Goal: Information Seeking & Learning: Learn about a topic

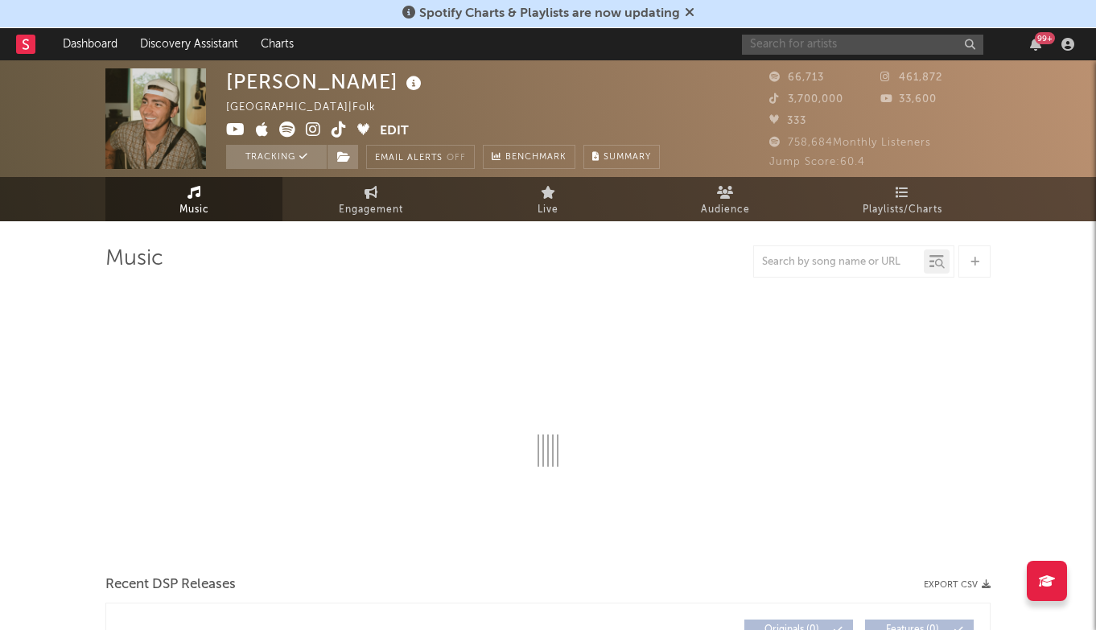
click at [825, 49] on input "text" at bounding box center [862, 45] width 241 height 20
type input "tr"
select select "6m"
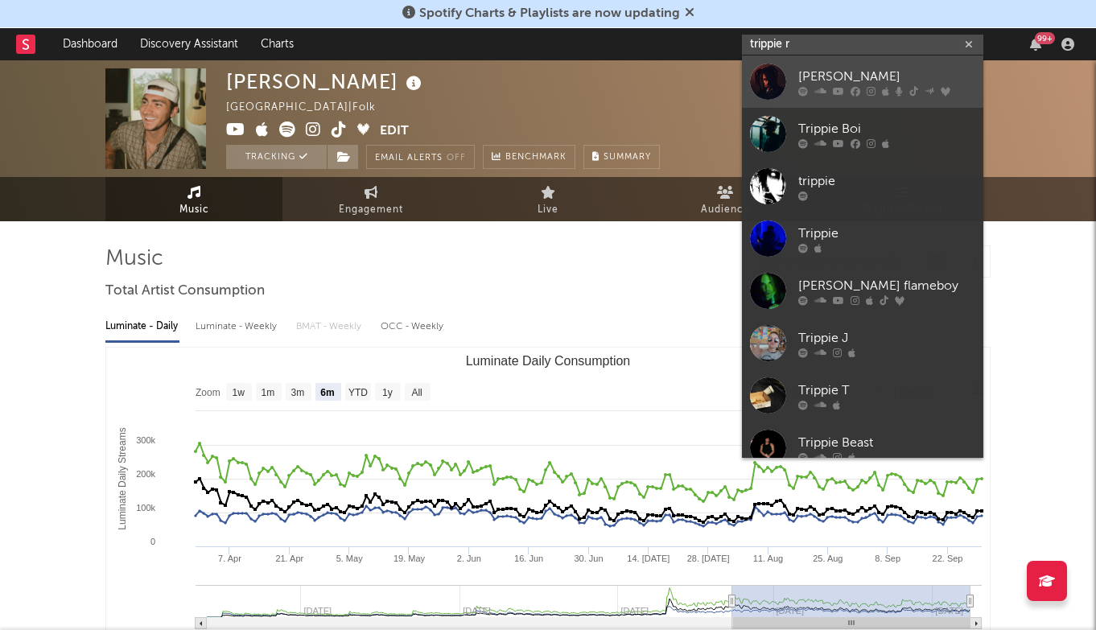
type input "trippie r"
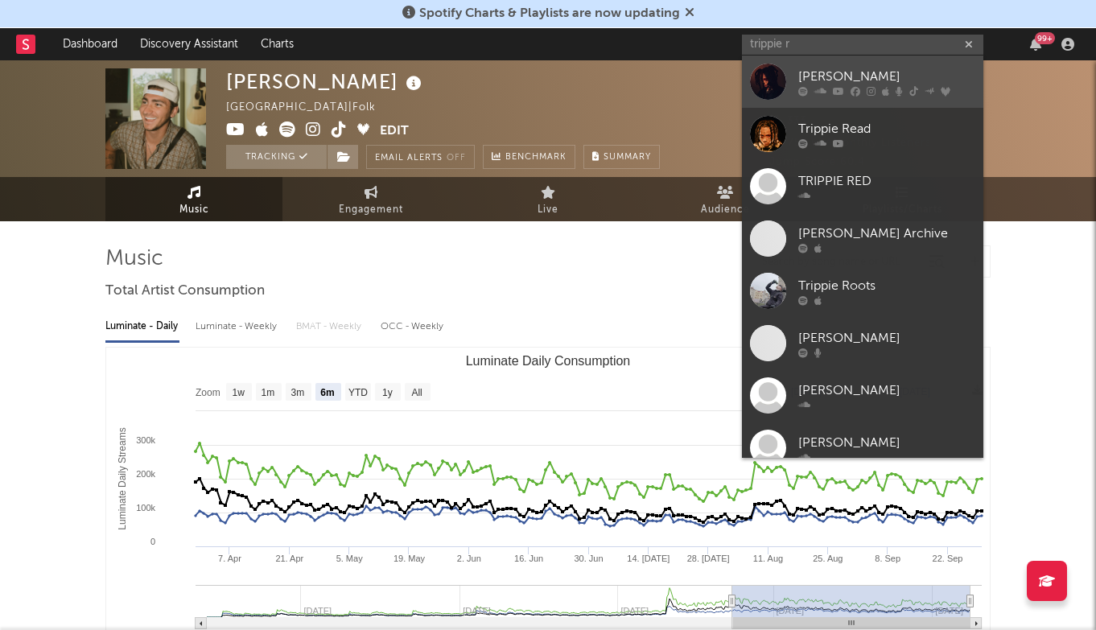
click at [871, 79] on div "[PERSON_NAME]" at bounding box center [886, 76] width 177 height 19
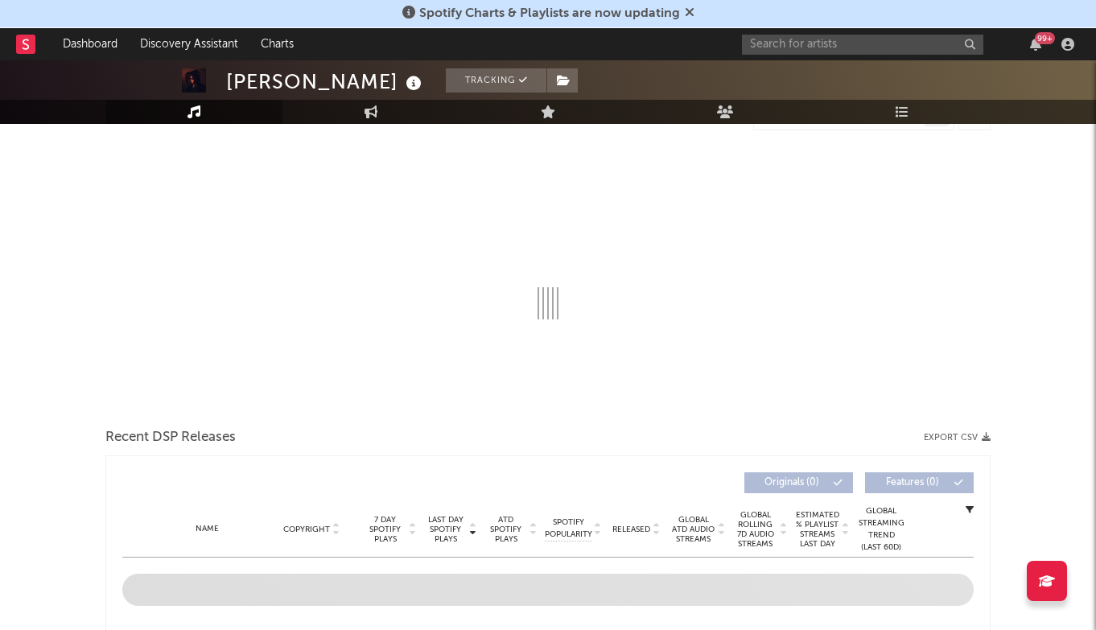
select select "6m"
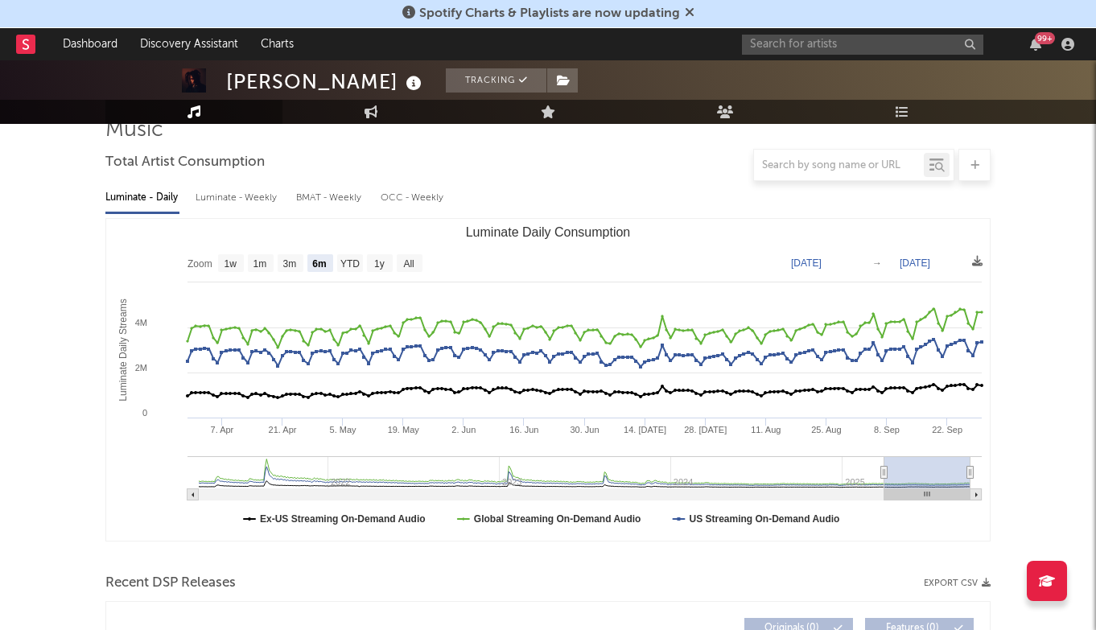
scroll to position [118, 0]
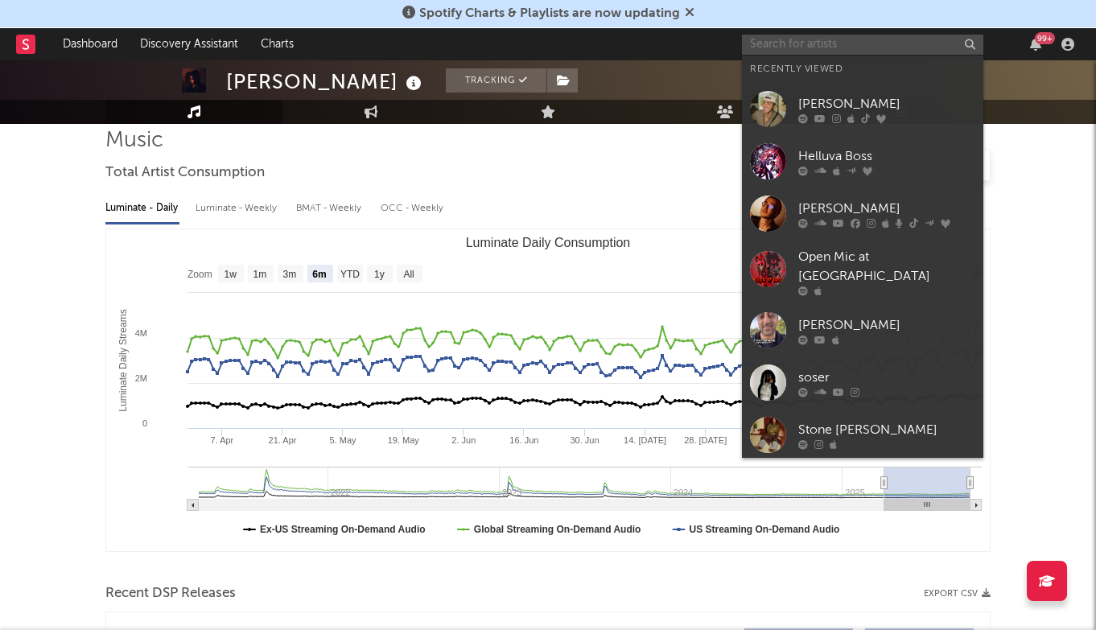
click at [875, 44] on input "text" at bounding box center [862, 45] width 241 height 20
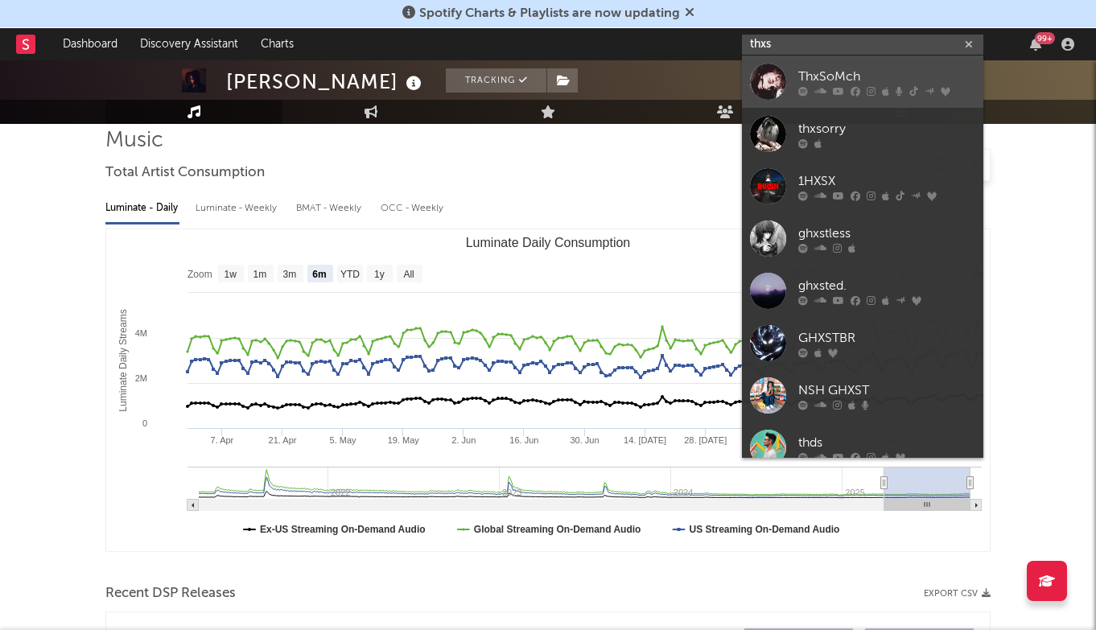
type input "thxs"
click at [881, 68] on div "ThxSoMch" at bounding box center [886, 76] width 177 height 19
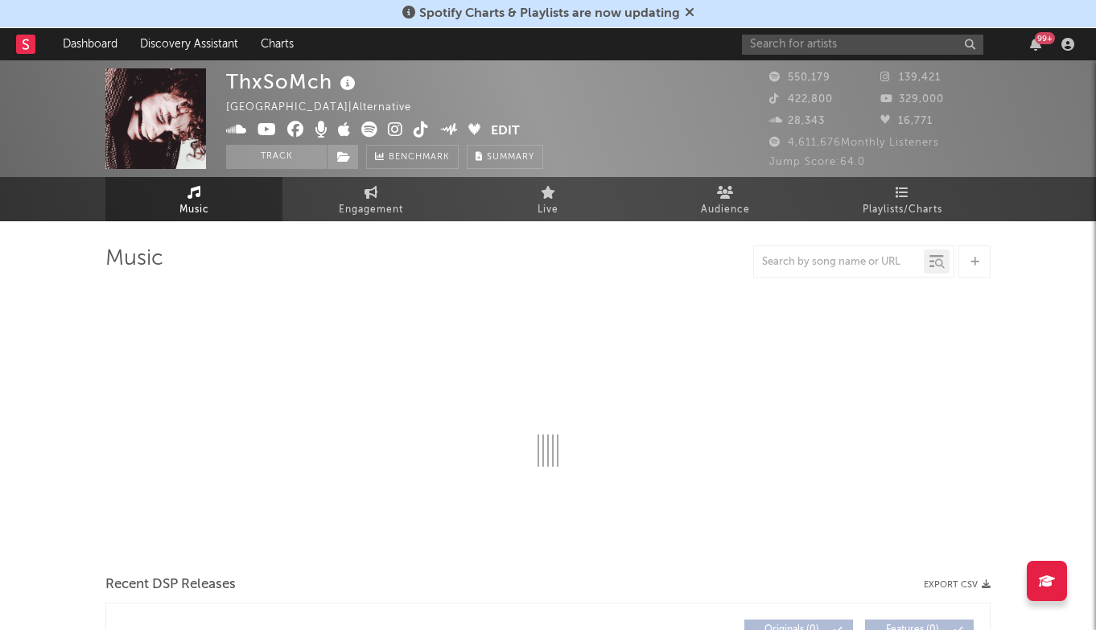
scroll to position [3, 0]
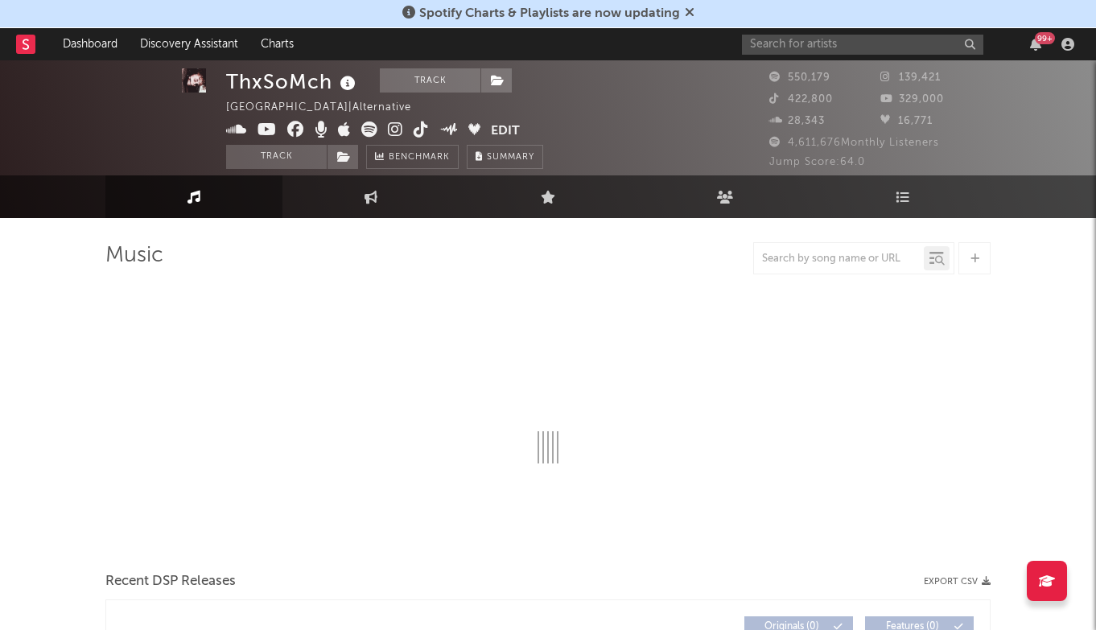
select select "6m"
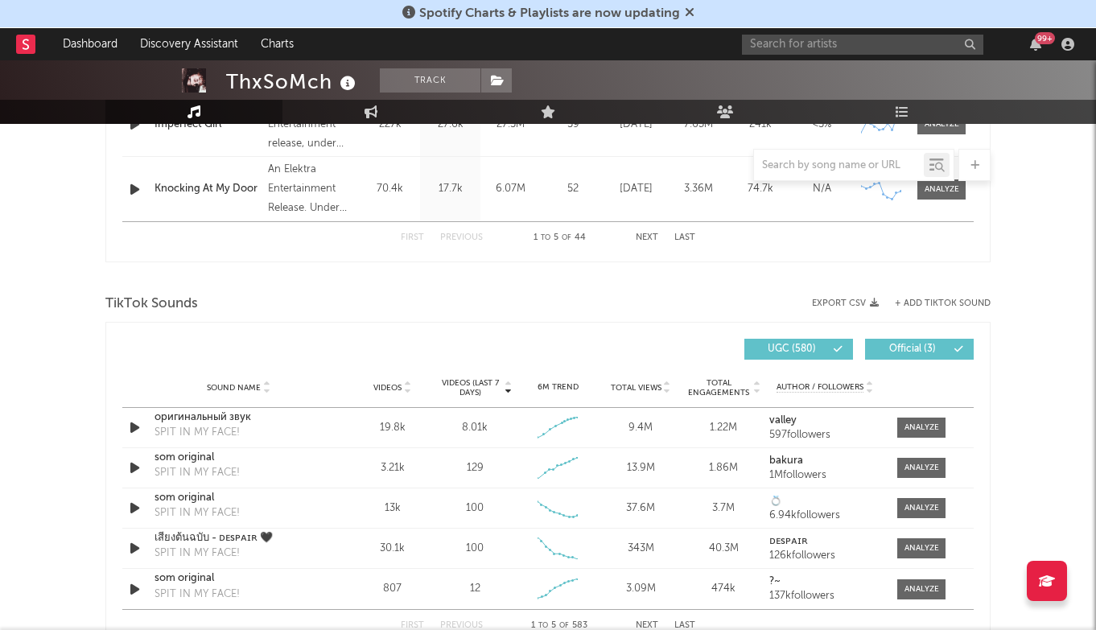
scroll to position [965, 0]
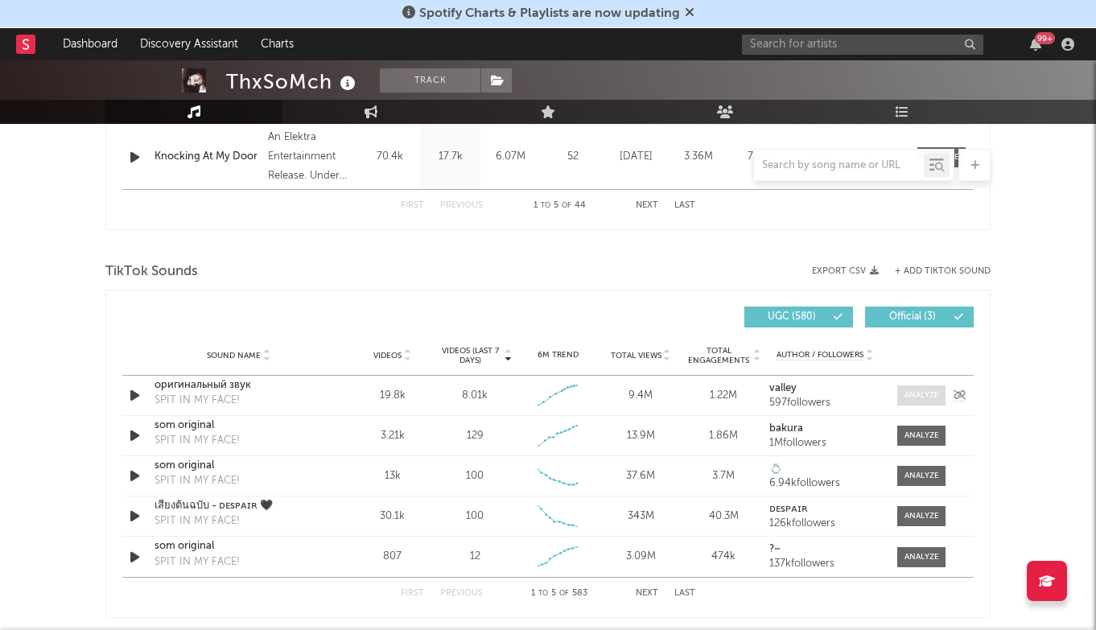
click at [914, 393] on div at bounding box center [922, 396] width 35 height 12
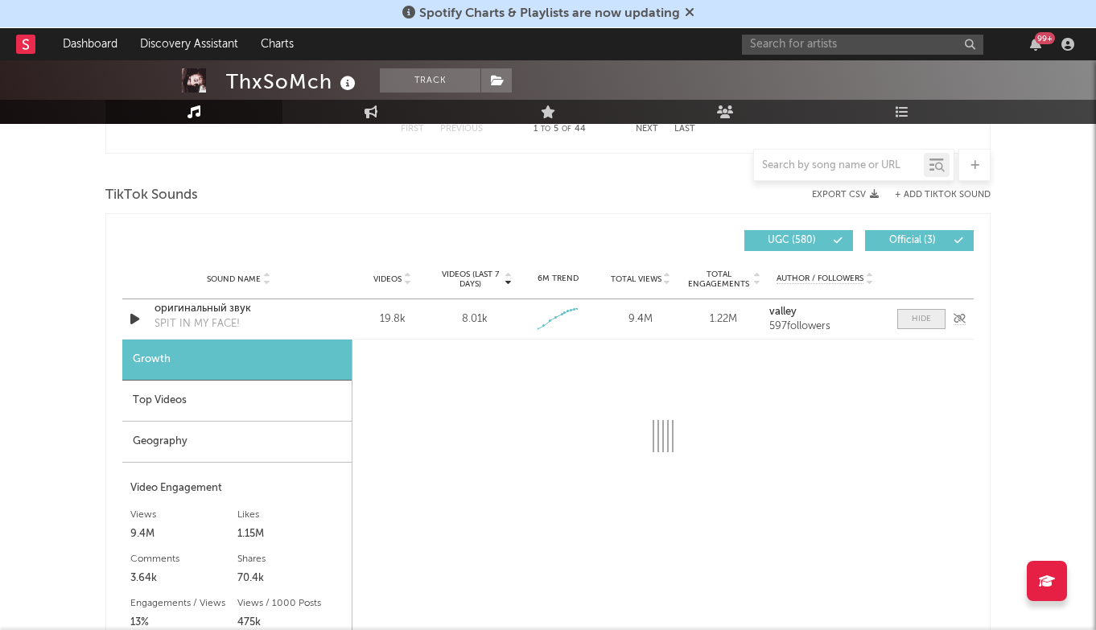
select select "1w"
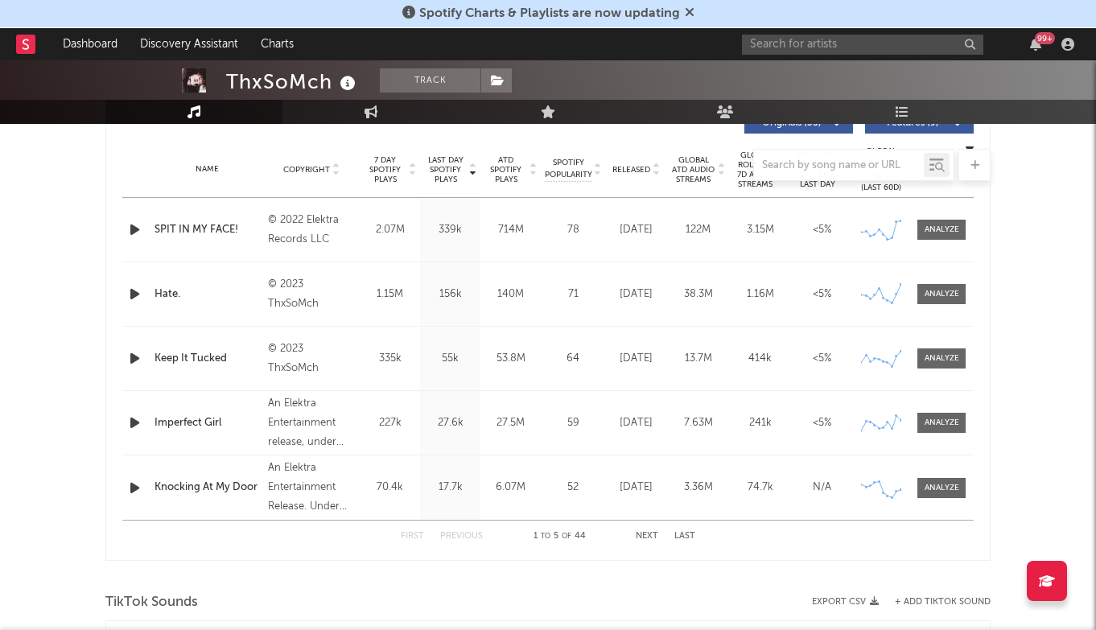
scroll to position [606, 0]
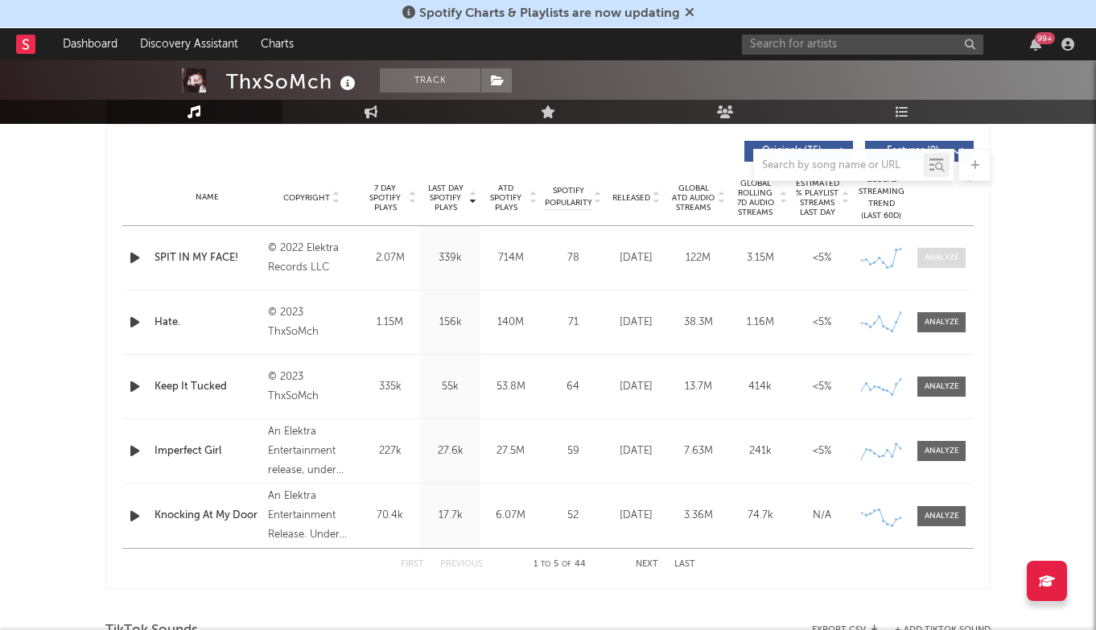
click at [948, 260] on div at bounding box center [942, 258] width 35 height 12
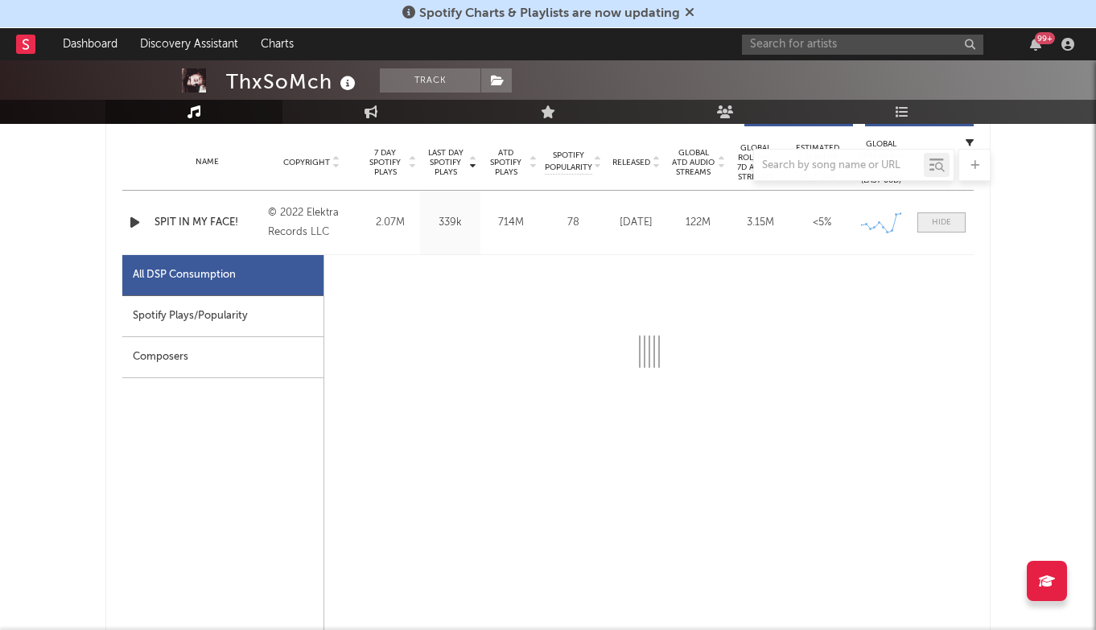
scroll to position [646, 0]
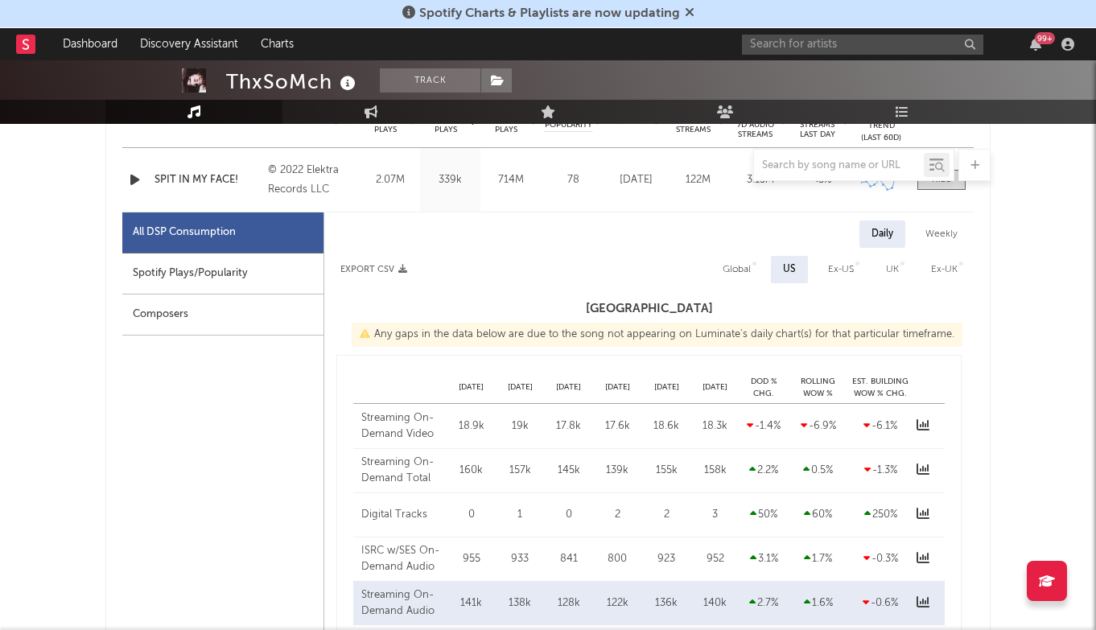
select select "6m"
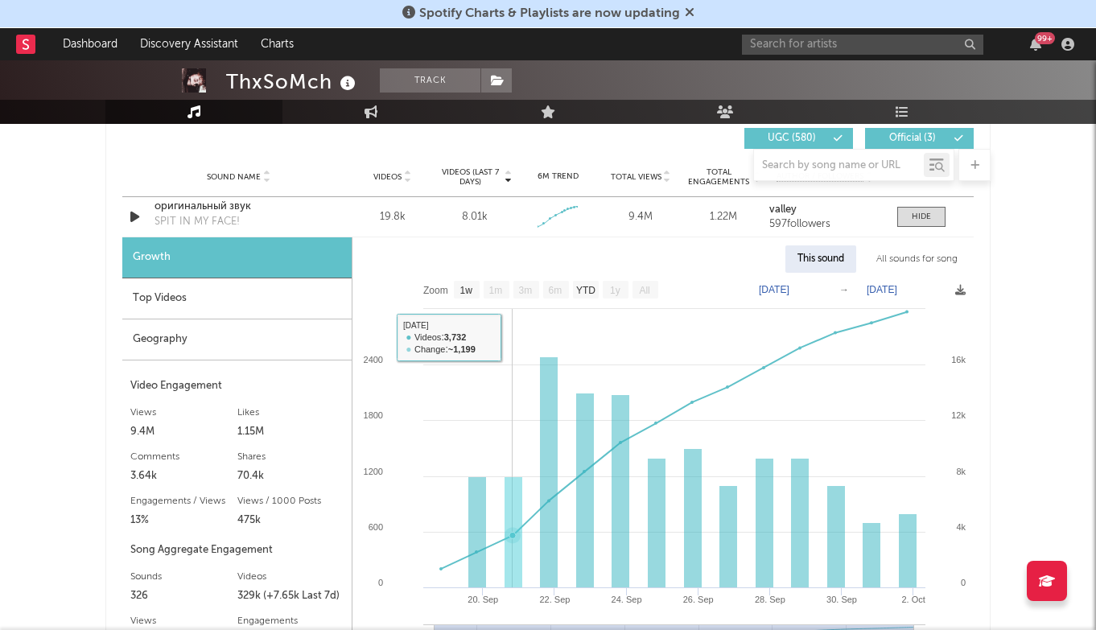
scroll to position [1936, 0]
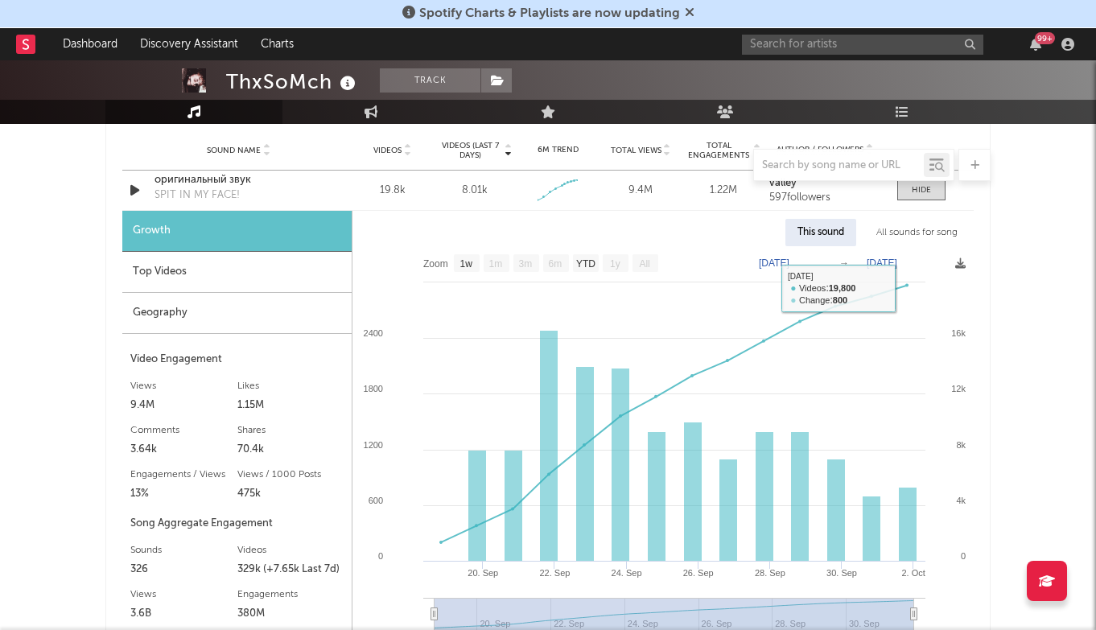
click at [204, 178] on div at bounding box center [547, 165] width 885 height 32
click at [220, 183] on div "оригинальный звук" at bounding box center [239, 180] width 168 height 16
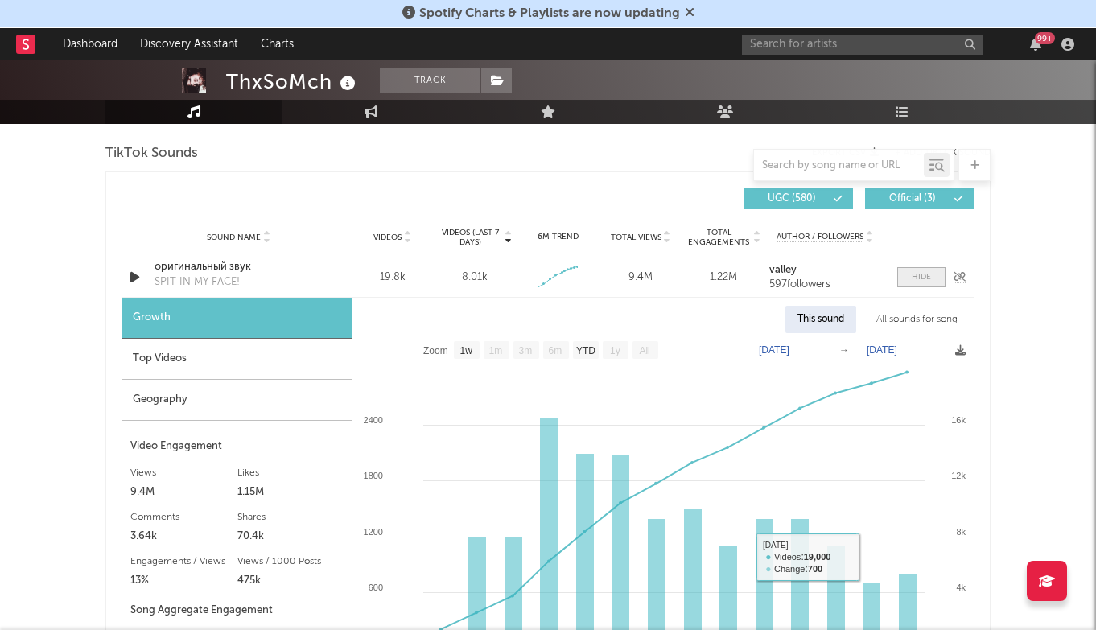
click at [925, 281] on div at bounding box center [921, 277] width 19 height 12
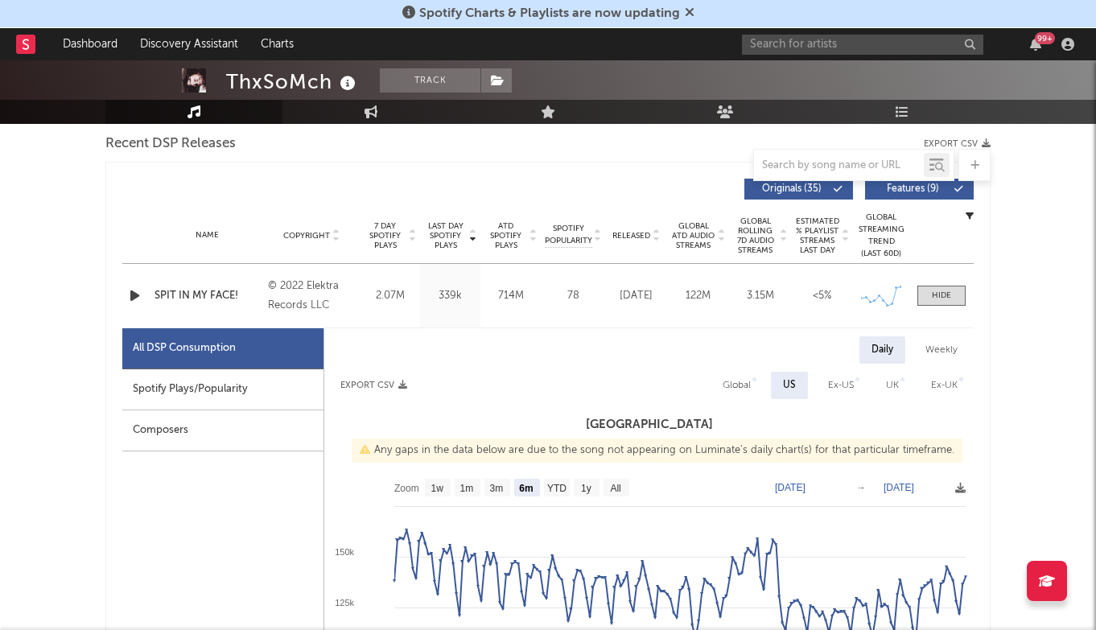
scroll to position [569, 0]
click at [954, 290] on span at bounding box center [942, 295] width 48 height 20
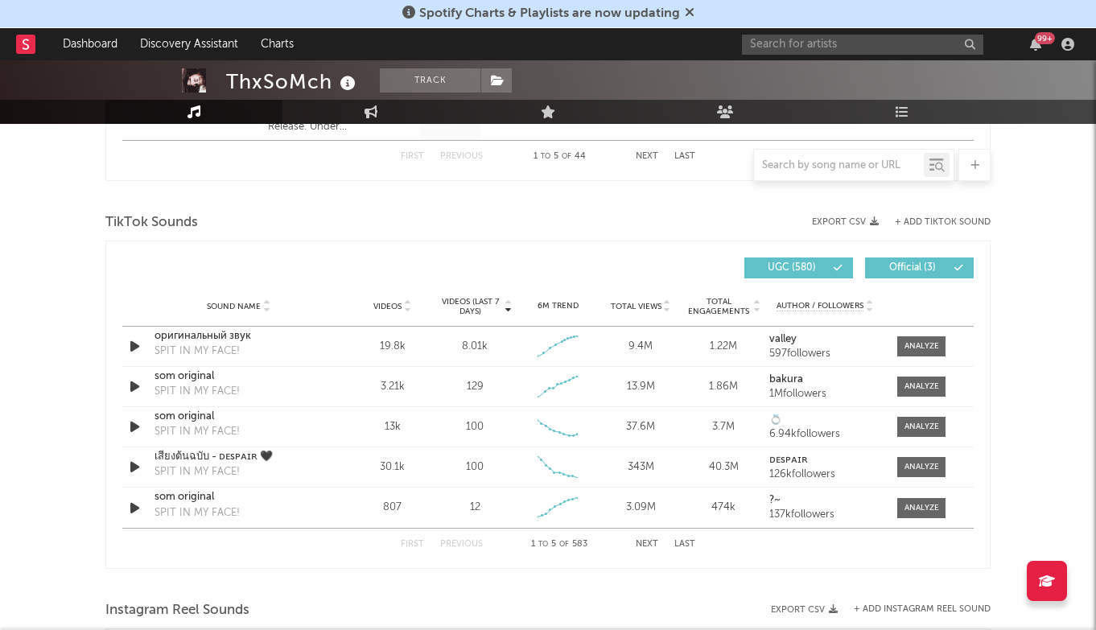
scroll to position [1169, 0]
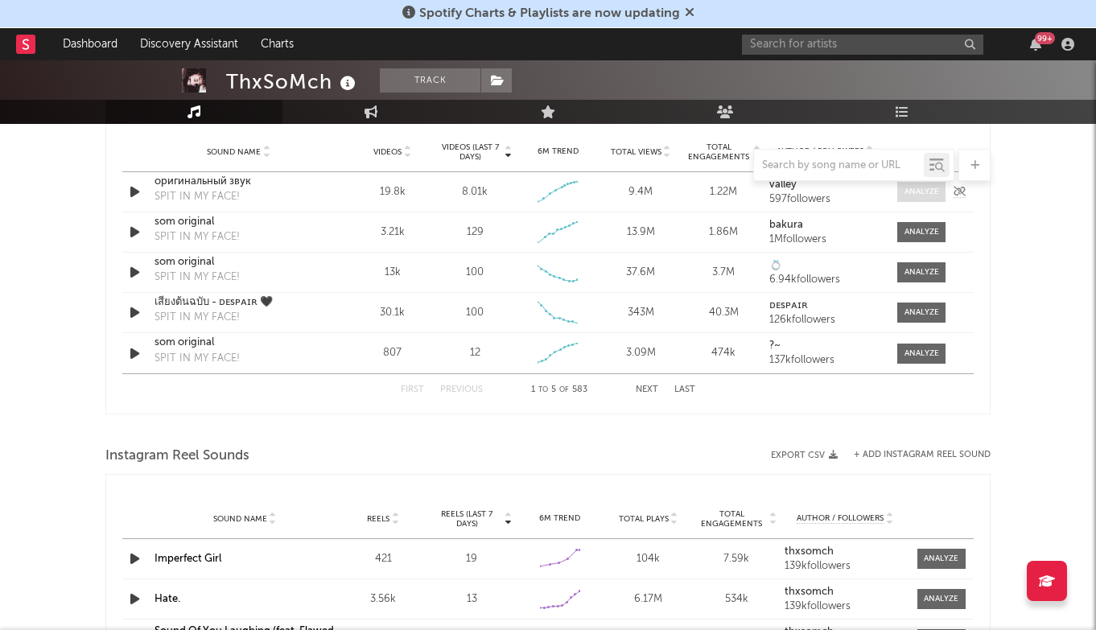
click at [922, 201] on span at bounding box center [921, 192] width 48 height 20
select select "1w"
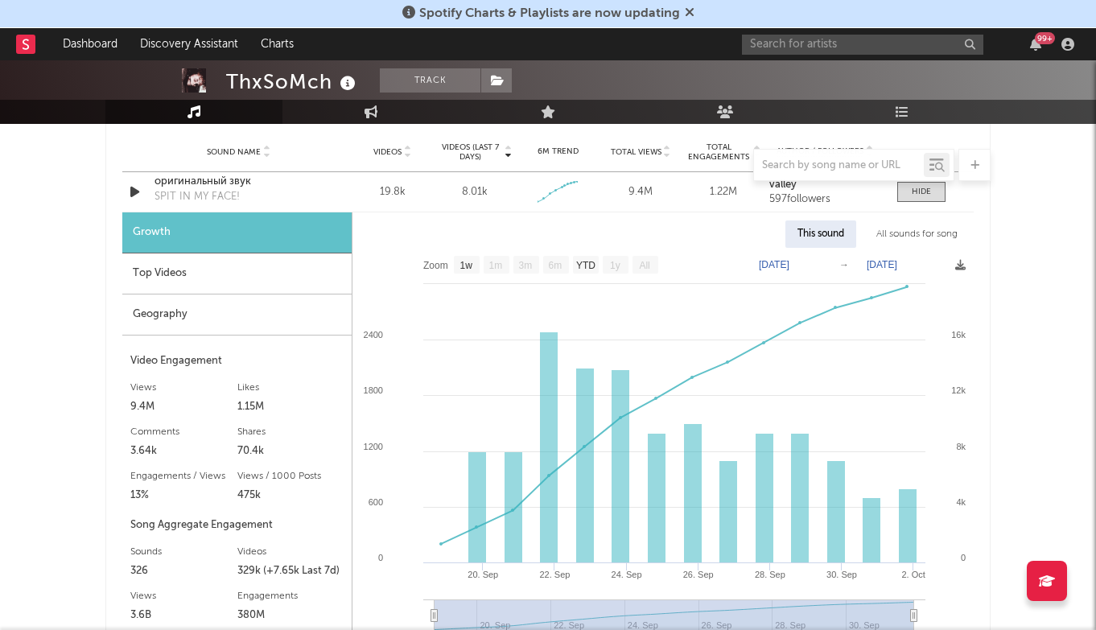
click at [309, 270] on div "Top Videos" at bounding box center [236, 274] width 229 height 41
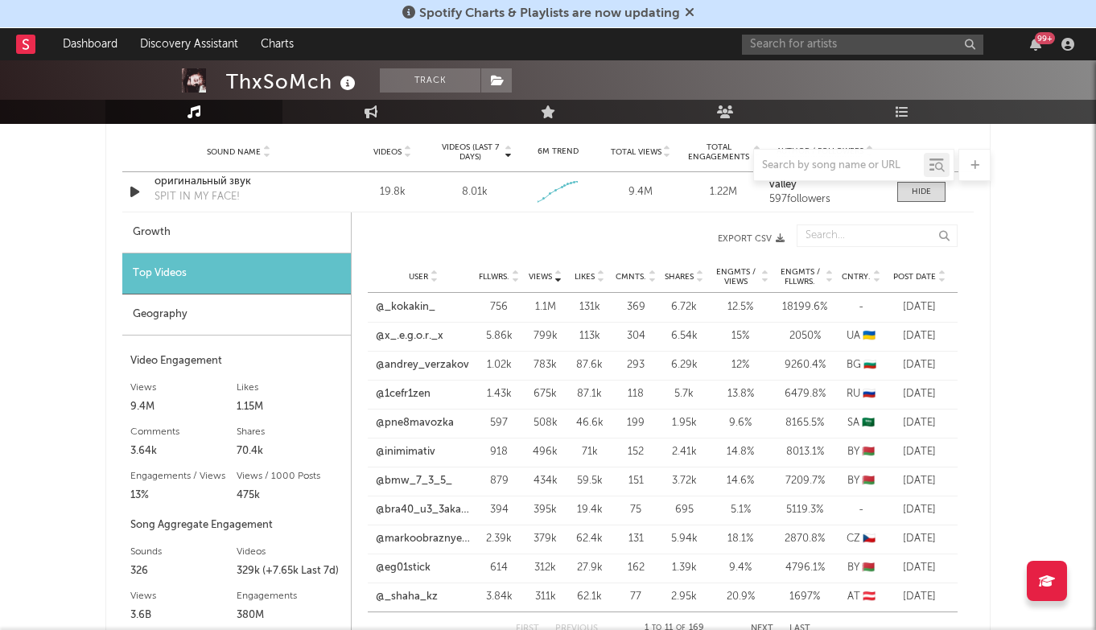
drag, startPoint x: 907, startPoint y: 275, endPoint x: 1027, endPoint y: 263, distance: 120.5
click at [1027, 263] on div "ThxSoMch Track Canada | Alternative Edit Track Benchmark Summary 550,179 139,42…" at bounding box center [548, 329] width 1096 height 2875
click at [937, 280] on div at bounding box center [941, 276] width 10 height 12
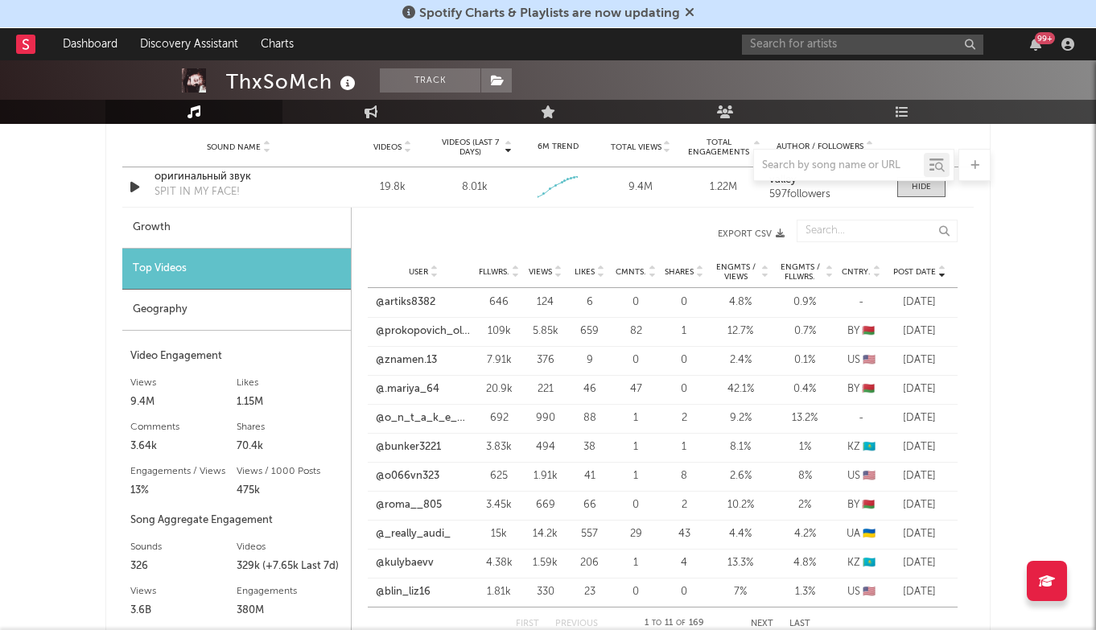
scroll to position [1173, 0]
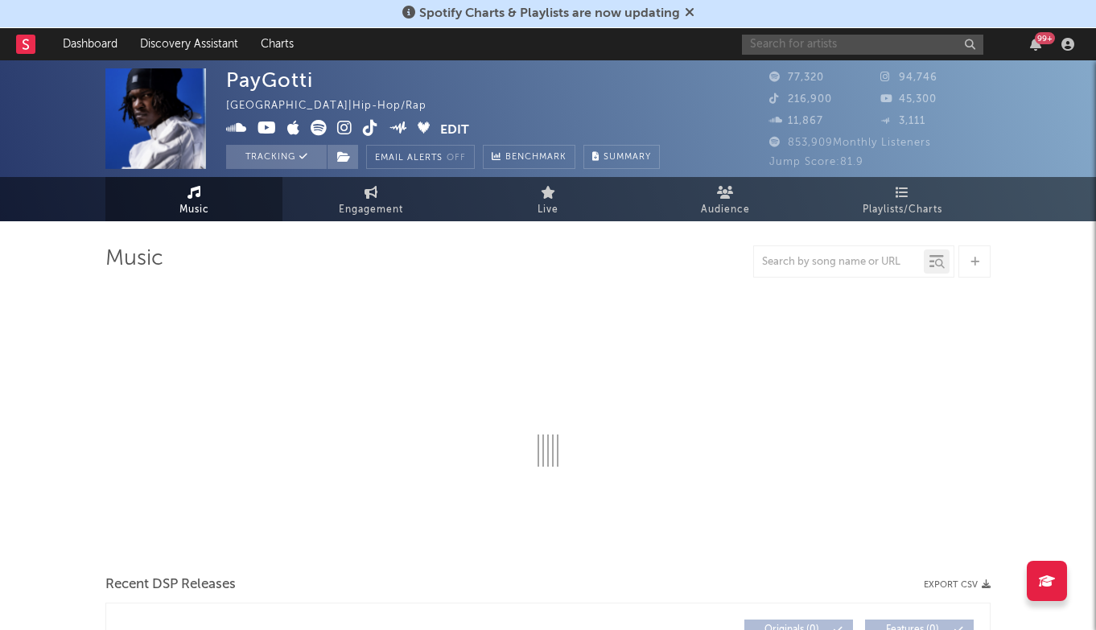
click at [890, 42] on input "text" at bounding box center [862, 45] width 241 height 20
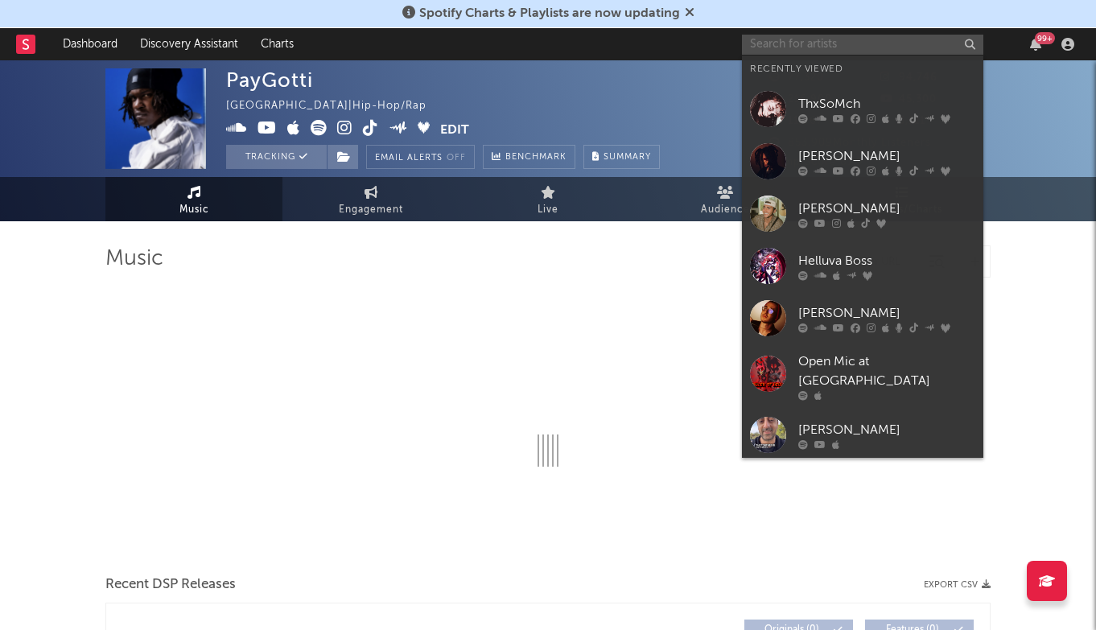
select select "6m"
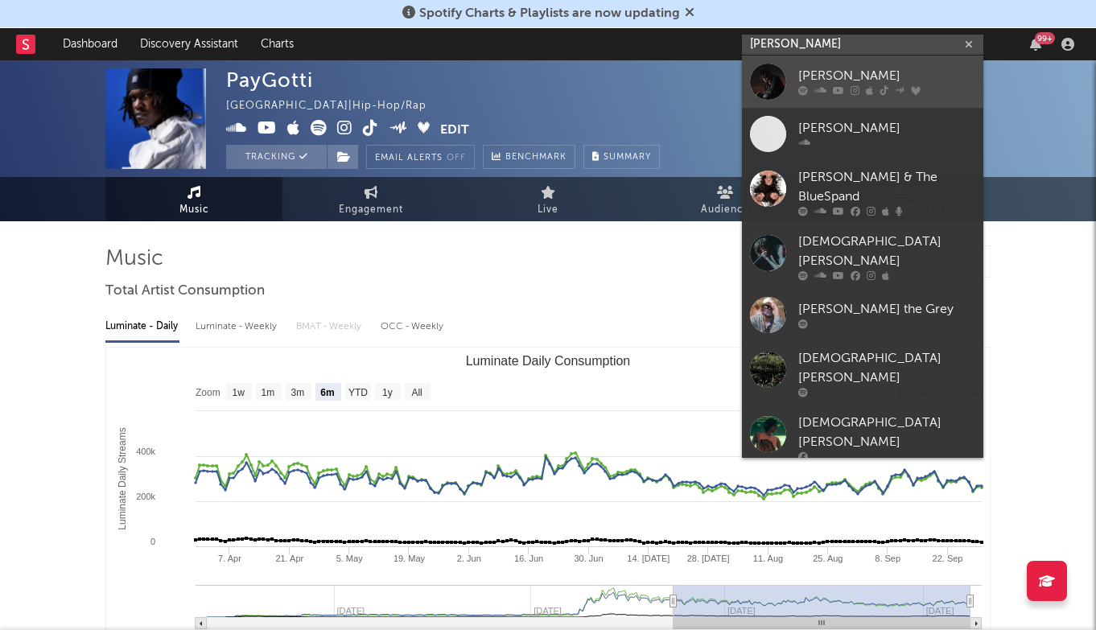
type input "[PERSON_NAME]"
click at [854, 86] on icon at bounding box center [855, 91] width 9 height 10
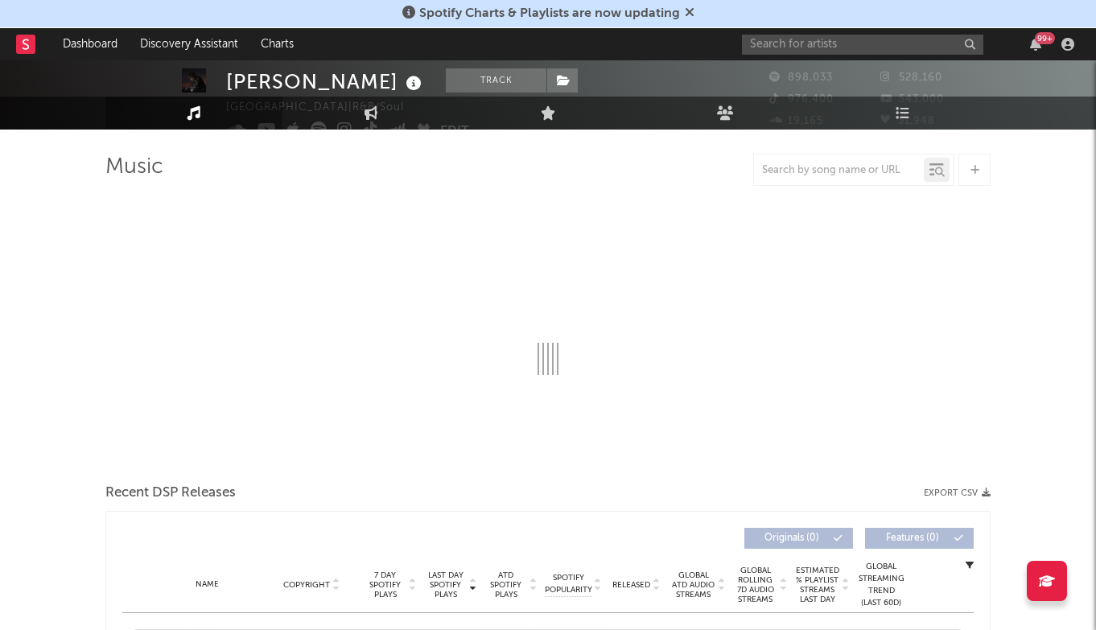
select select "6m"
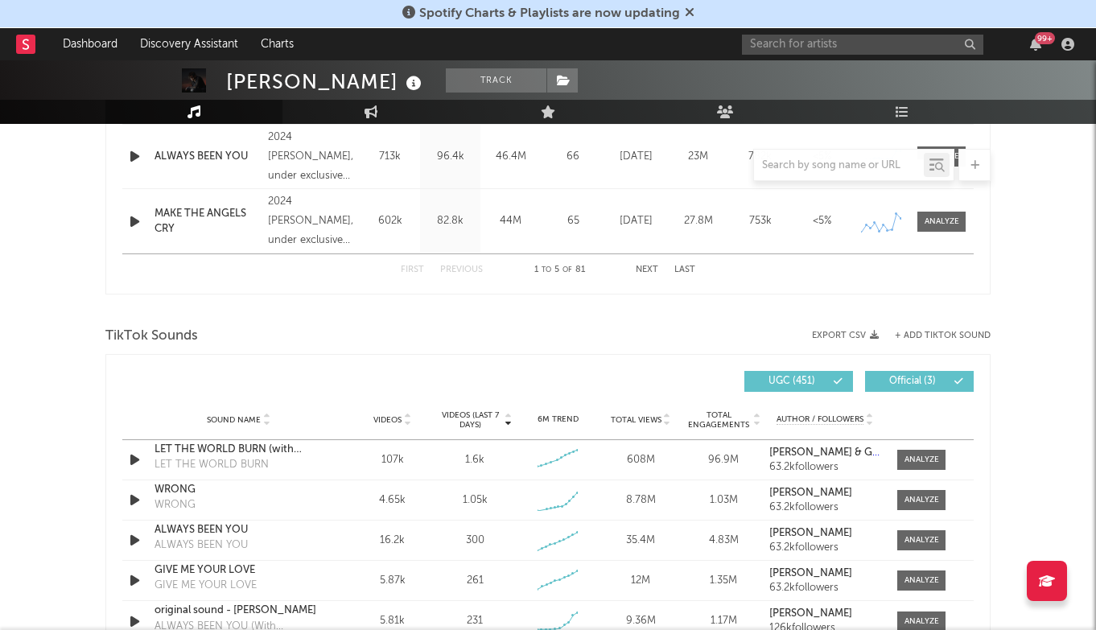
scroll to position [901, 0]
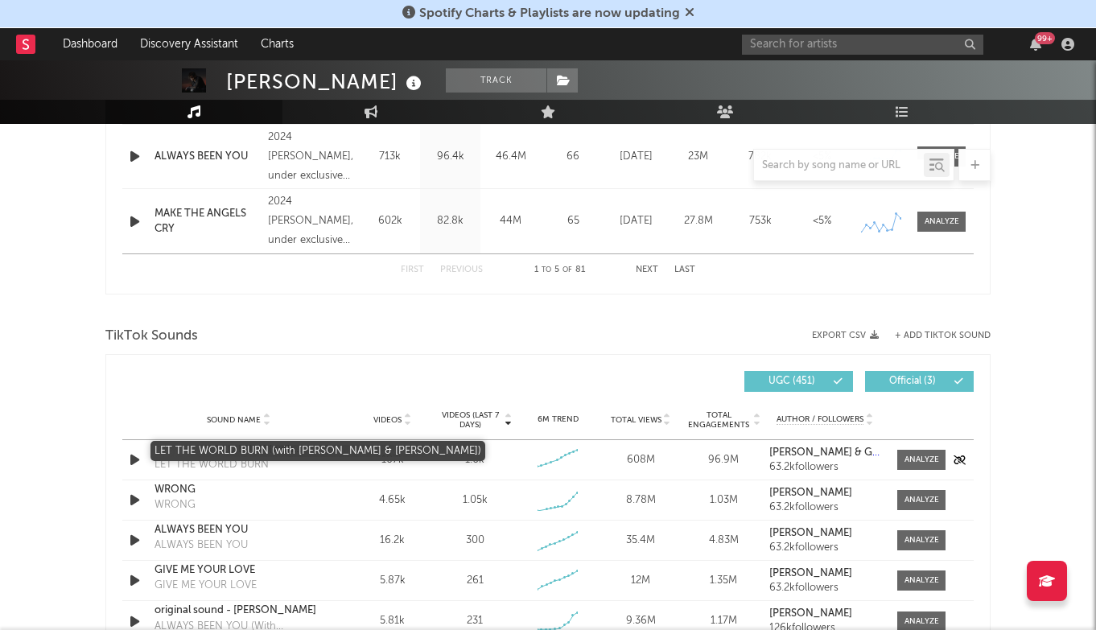
click at [243, 451] on div "LET THE WORLD BURN (with [PERSON_NAME] & [PERSON_NAME])" at bounding box center [239, 450] width 168 height 16
